Goal: Task Accomplishment & Management: Use online tool/utility

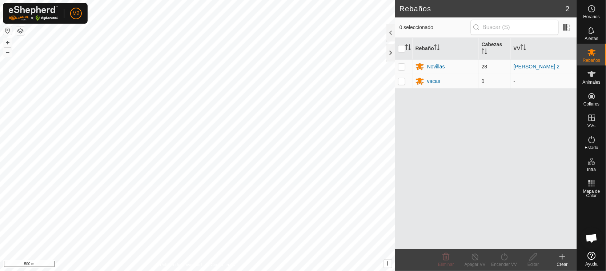
click at [403, 64] on p-checkbox at bounding box center [401, 67] width 7 height 6
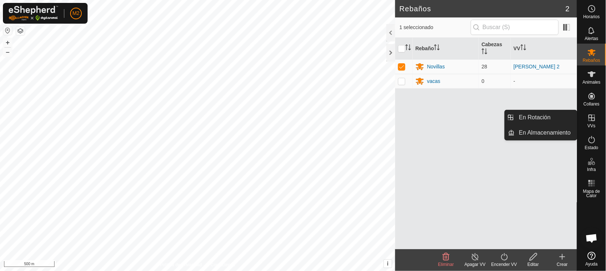
click at [593, 124] on span "VVs" at bounding box center [591, 126] width 8 height 4
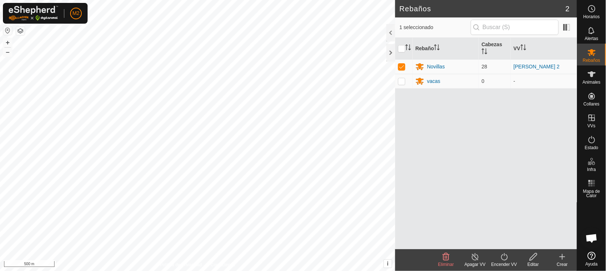
click at [489, 114] on div "Rebaño Cabezas VV Novillas 28 [PERSON_NAME] 2 vacas 0 -" at bounding box center [486, 143] width 182 height 211
click at [399, 66] on p-checkbox at bounding box center [401, 67] width 7 height 6
checkbox input "false"
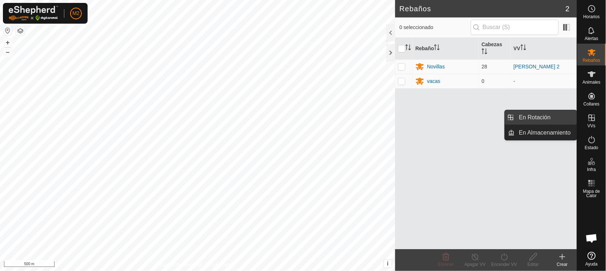
click at [532, 116] on link "En Rotación" at bounding box center [546, 117] width 62 height 15
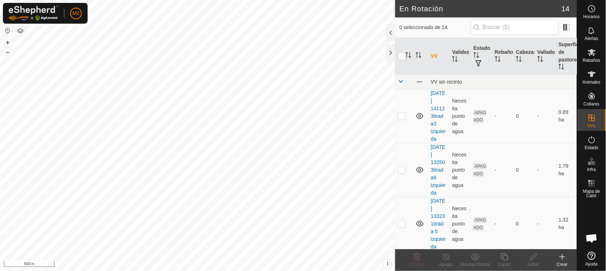
click at [7, 28] on button "button" at bounding box center [7, 30] width 9 height 9
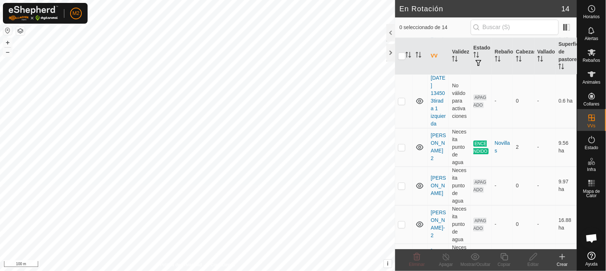
scroll to position [477, 0]
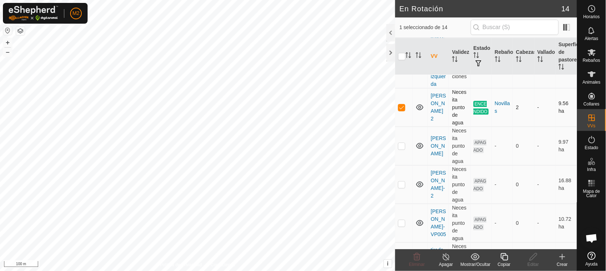
checkbox input "true"
click at [504, 255] on icon at bounding box center [503, 256] width 7 height 7
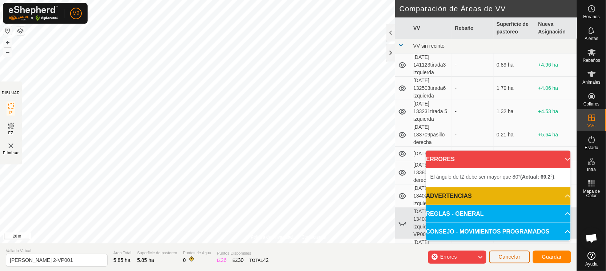
click at [515, 258] on span "Cancelar" at bounding box center [510, 257] width 22 height 6
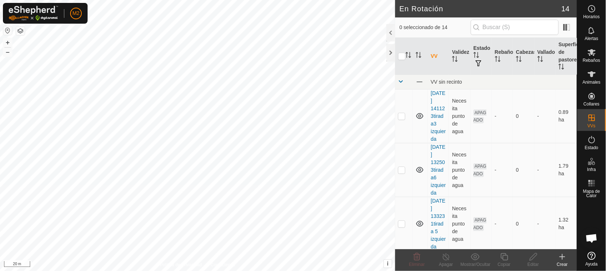
checkbox input "true"
click at [501, 255] on icon at bounding box center [504, 256] width 9 height 9
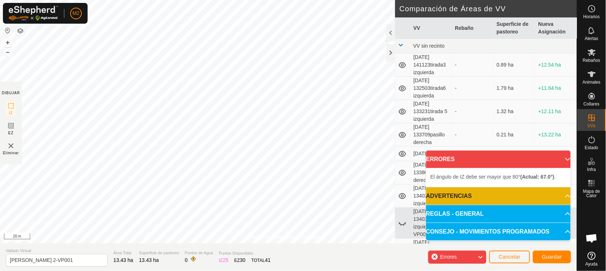
click at [227, 251] on div "Política de Privacidad Contáctenos El ángulo de IZ debe ser menor que 280° (Act…" at bounding box center [288, 135] width 577 height 271
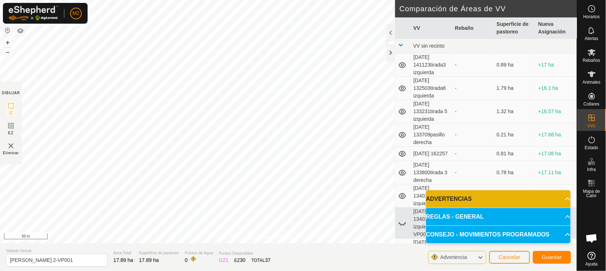
click at [271, 270] on html "M2 Horarios Alertas Rebaños Animales Collares VVs Estado Infra Mapa de Calor Ay…" at bounding box center [303, 135] width 606 height 271
click at [61, 258] on input "[PERSON_NAME] 2-VP001" at bounding box center [57, 260] width 102 height 13
click at [556, 255] on span "Guardar" at bounding box center [552, 257] width 20 height 6
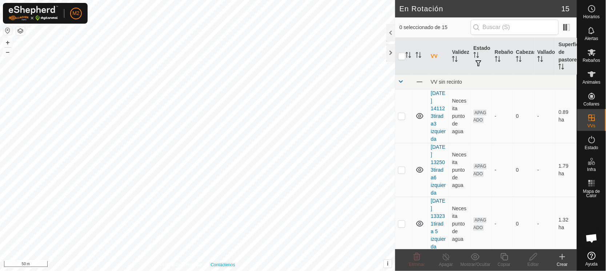
checkbox input "true"
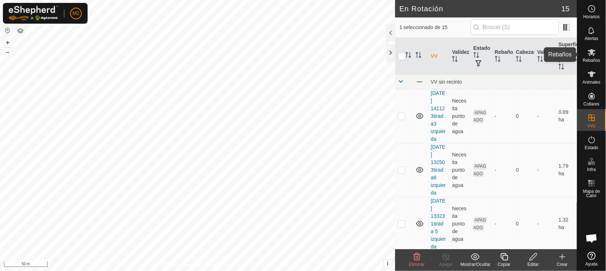
click at [592, 54] on icon at bounding box center [592, 52] width 8 height 7
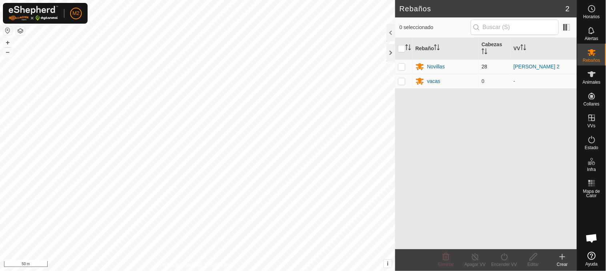
click at [402, 64] on p-checkbox at bounding box center [401, 67] width 7 height 6
checkbox input "true"
click at [503, 257] on icon at bounding box center [504, 256] width 9 height 9
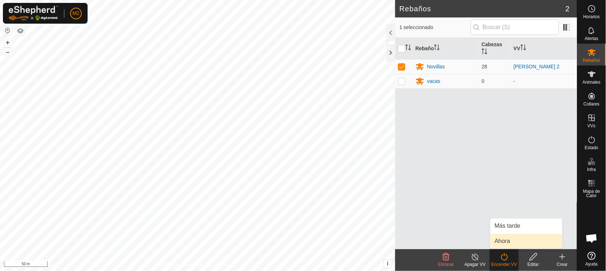
click at [504, 238] on link "Ahora" at bounding box center [526, 241] width 72 height 15
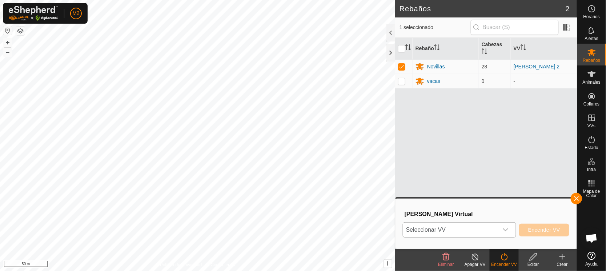
click at [434, 226] on span "Seleccionar VV" at bounding box center [450, 229] width 95 height 15
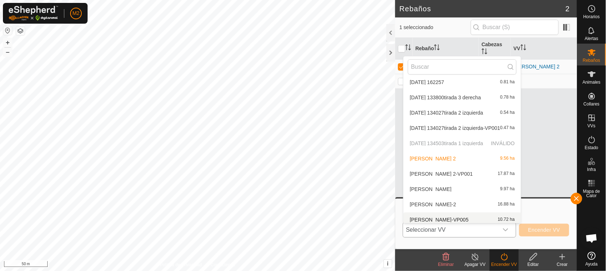
scroll to position [84, 0]
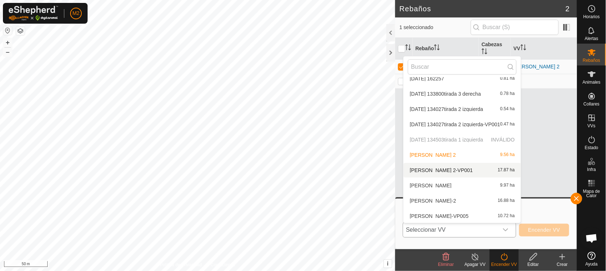
click at [444, 165] on li "[PERSON_NAME] 2-VP001 17.87 ha" at bounding box center [461, 170] width 117 height 15
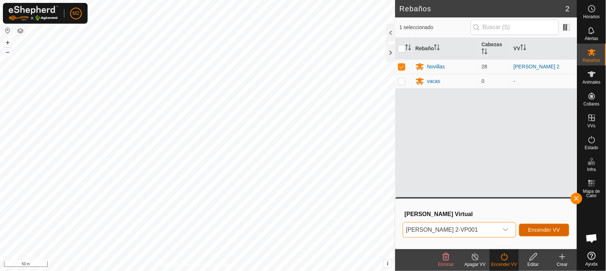
click at [533, 229] on span "Encender VV" at bounding box center [544, 230] width 32 height 6
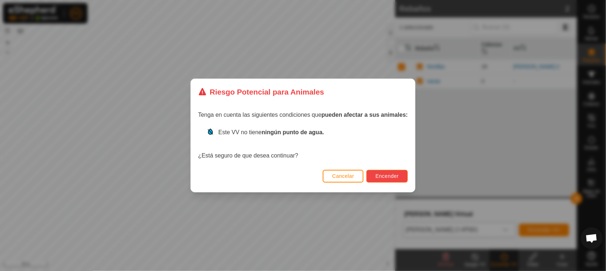
click at [387, 176] on span "Encender" at bounding box center [386, 176] width 23 height 6
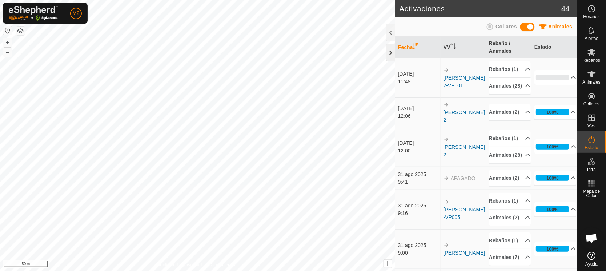
click at [389, 52] on div at bounding box center [390, 52] width 9 height 17
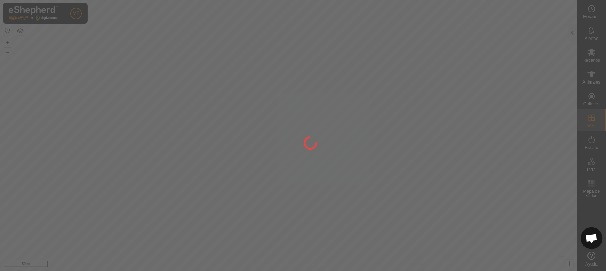
click at [405, 35] on div "M2 Horarios Alertas Rebaños Animales Collares VVs Estado Infra Mapa de Calor Ay…" at bounding box center [303, 135] width 606 height 271
